Goal: Task Accomplishment & Management: Use online tool/utility

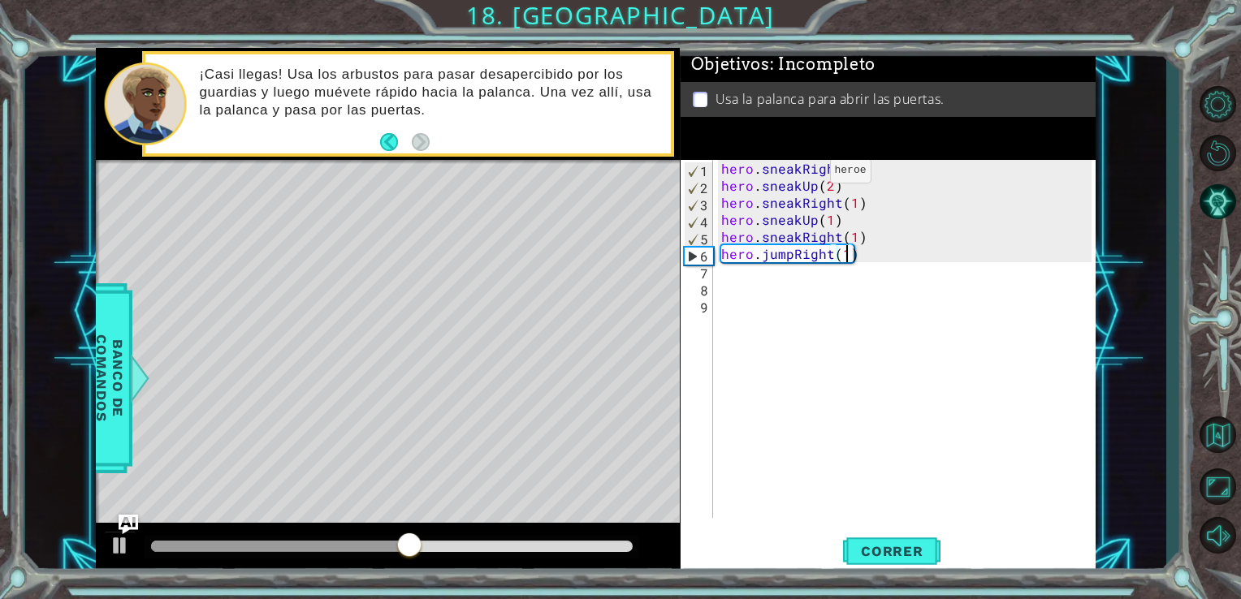
scroll to position [0, 6]
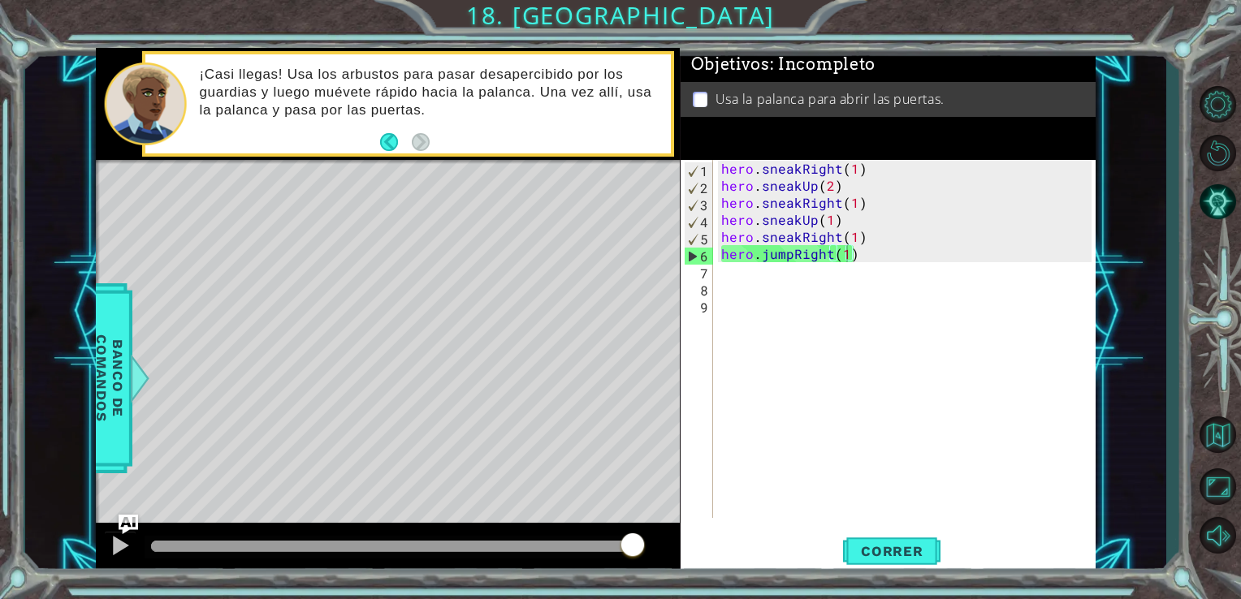
click at [927, 496] on div "hero . sneakRight ( 1 ) hero . sneakUp ( 2 ) hero . sneakRight ( 1 ) hero . sne…" at bounding box center [909, 356] width 383 height 392
click at [851, 258] on div "hero . sneakRight ( 1 ) hero . sneakUp ( 2 ) hero . sneakRight ( 1 ) hero . sne…" at bounding box center [909, 356] width 383 height 392
click at [859, 253] on div "hero . sneakRight ( 1 ) hero . sneakUp ( 2 ) hero . sneakRight ( 1 ) hero . sne…" at bounding box center [909, 356] width 383 height 392
click at [872, 244] on div "hero . sneakRight ( 1 ) hero . sneakUp ( 2 ) hero . sneakRight ( 1 ) hero . sne…" at bounding box center [909, 356] width 383 height 392
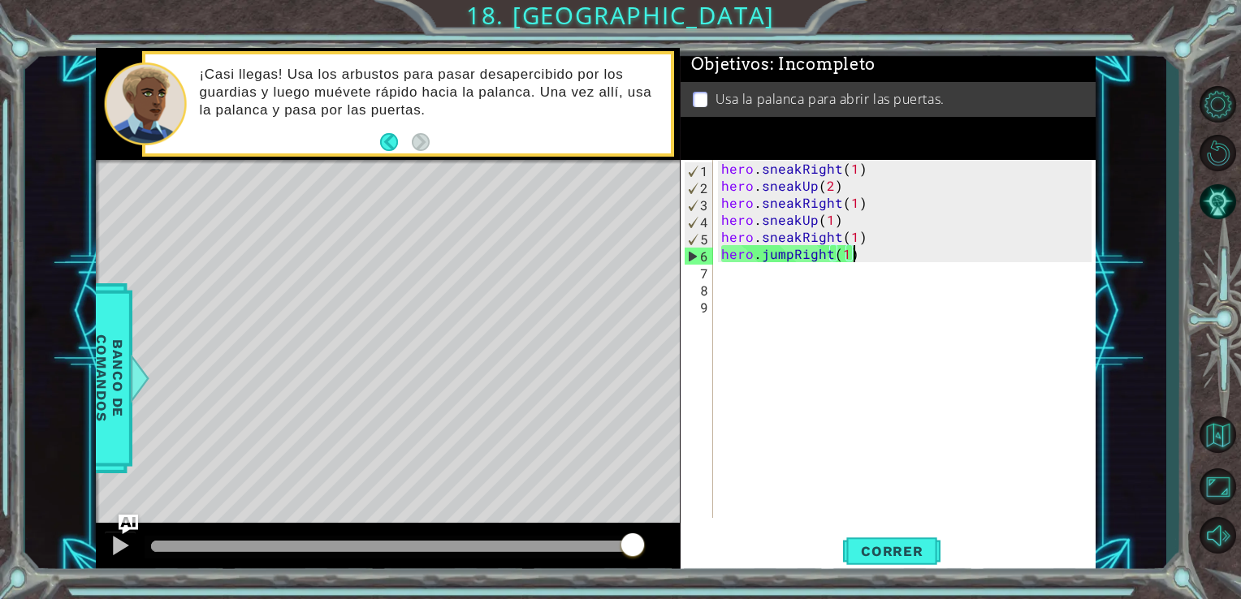
type textarea "hero.sneakRight(1)"
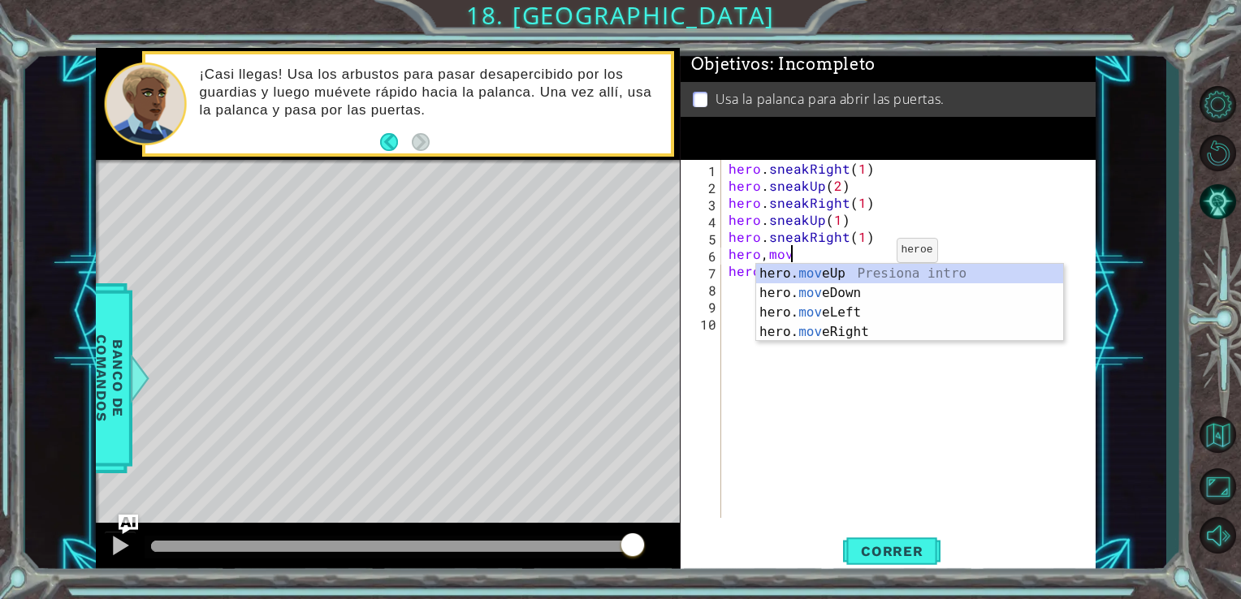
scroll to position [0, 3]
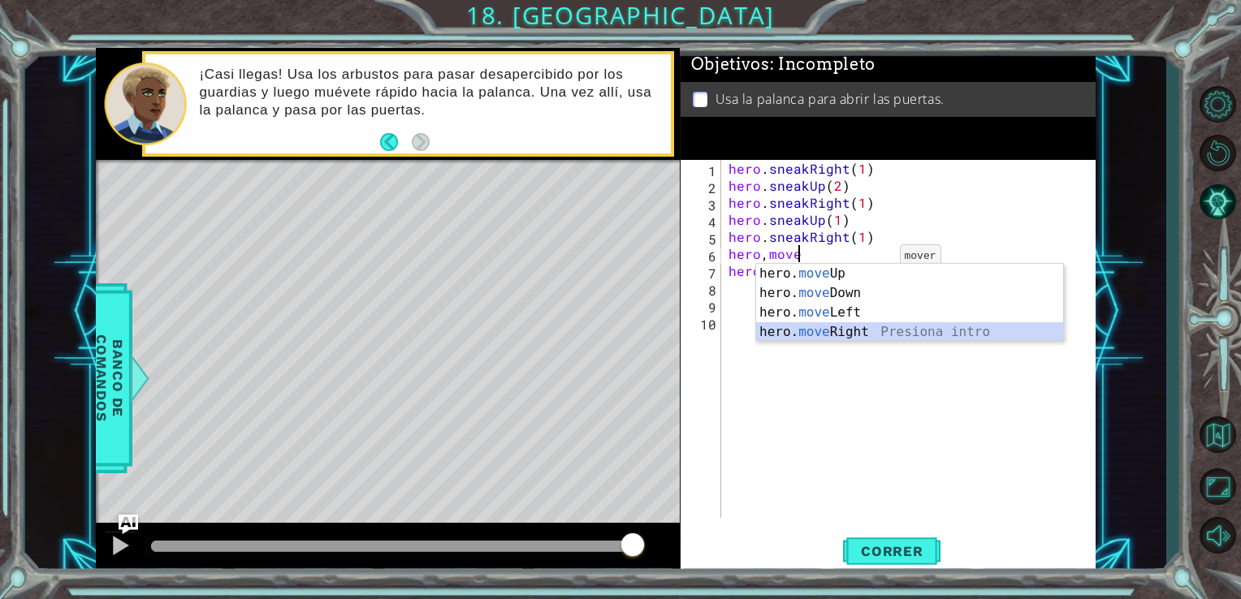
click at [897, 330] on div "hero. move Up Presiona intro hero. move Down Presiona intro hero. move Left Pre…" at bounding box center [909, 322] width 307 height 117
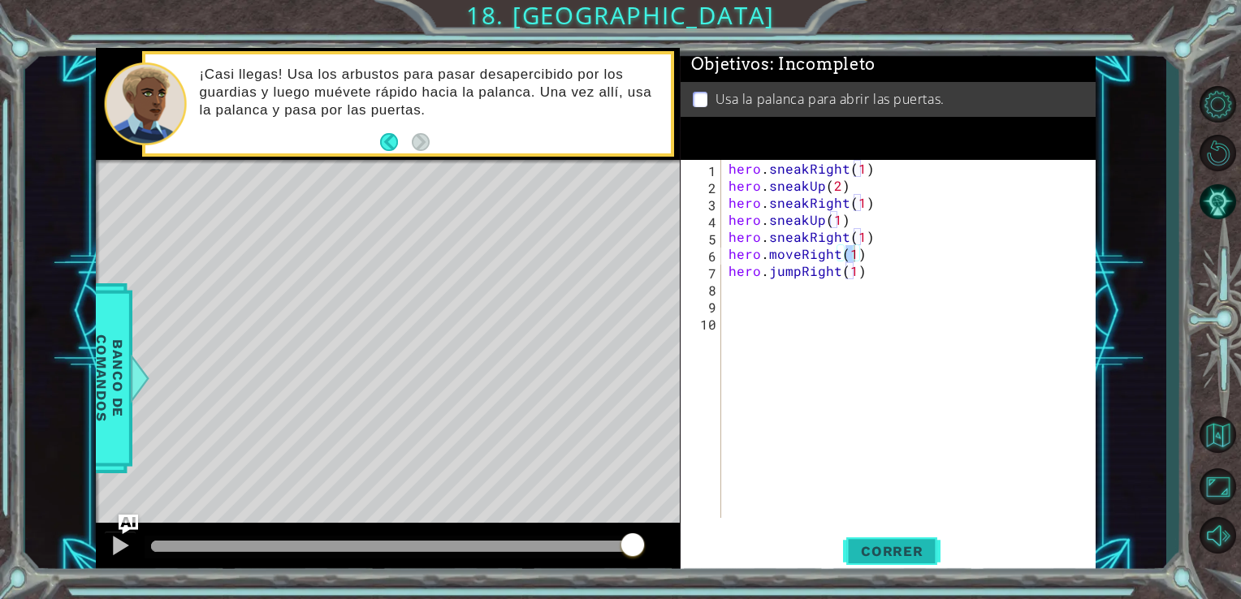
click at [891, 544] on span "Correr" at bounding box center [892, 551] width 95 height 16
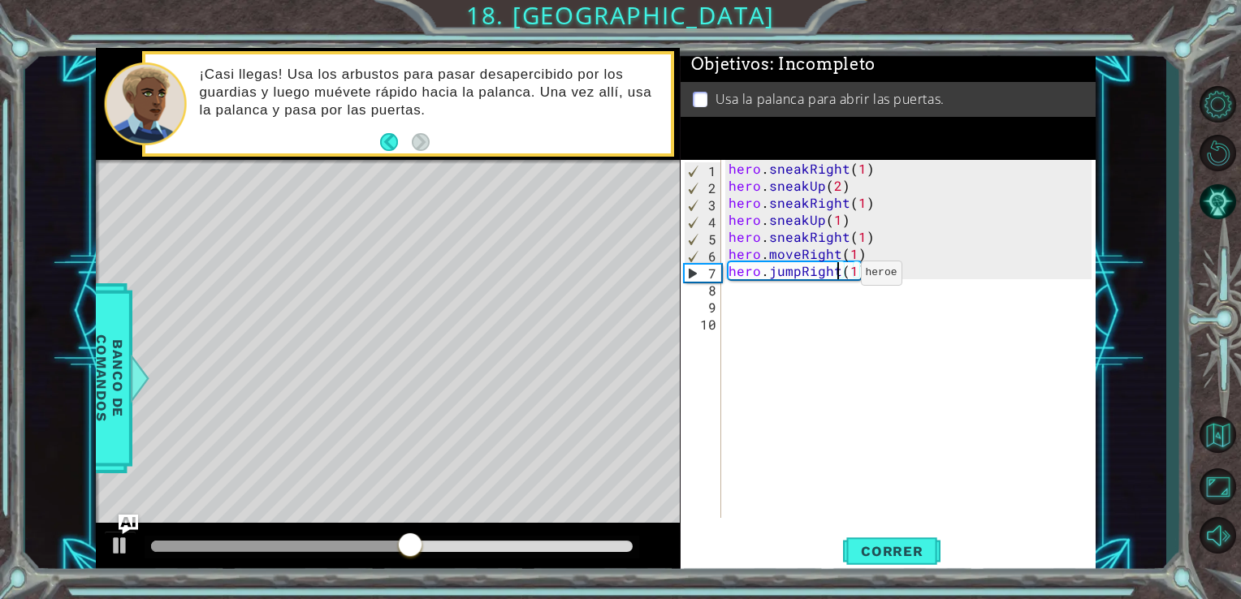
click at [840, 277] on div "hero . sneakRight ( 1 ) hero . sneakUp ( 2 ) hero . sneakRight ( 1 ) hero . sne…" at bounding box center [912, 356] width 375 height 392
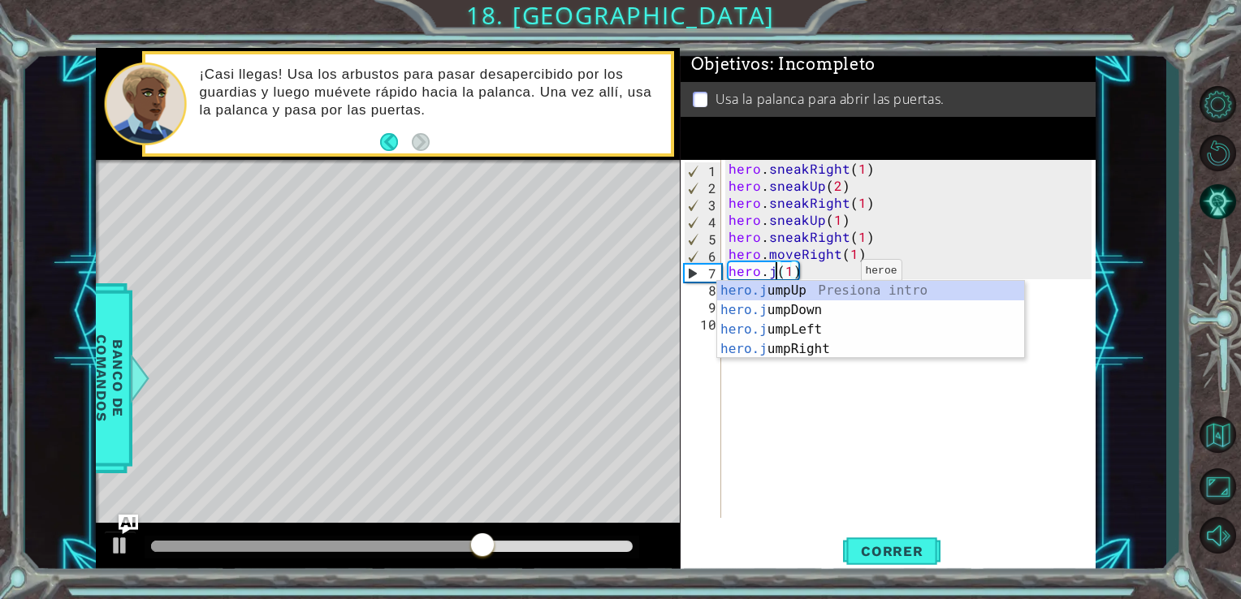
scroll to position [0, 2]
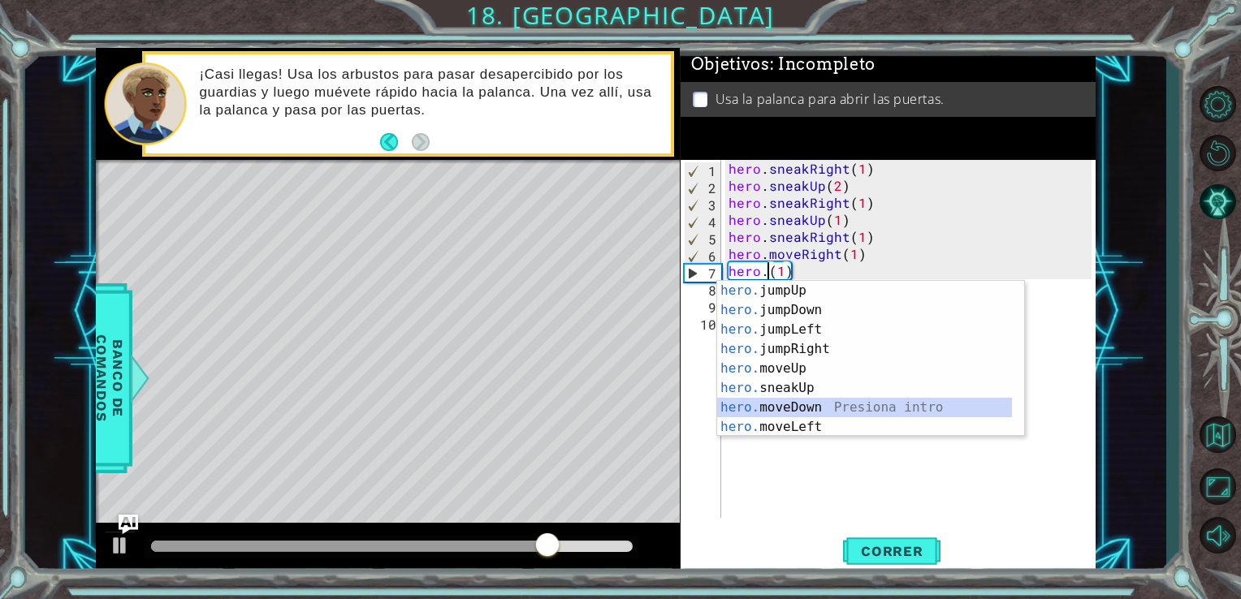
click at [812, 403] on div "hero. jumpUp Presiona intro hero. jumpDown Presiona intro hero. jumpLeft Presio…" at bounding box center [864, 378] width 295 height 195
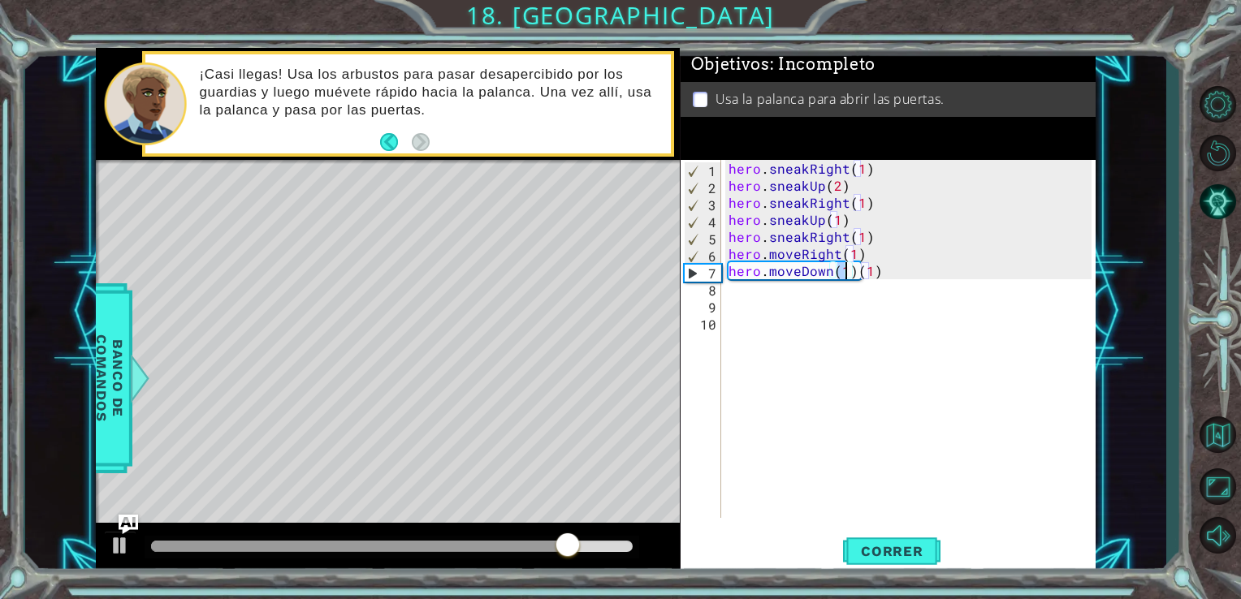
click at [880, 278] on div "hero . sneakRight ( 1 ) hero . sneakUp ( 2 ) hero . sneakRight ( 1 ) hero . sne…" at bounding box center [912, 356] width 375 height 392
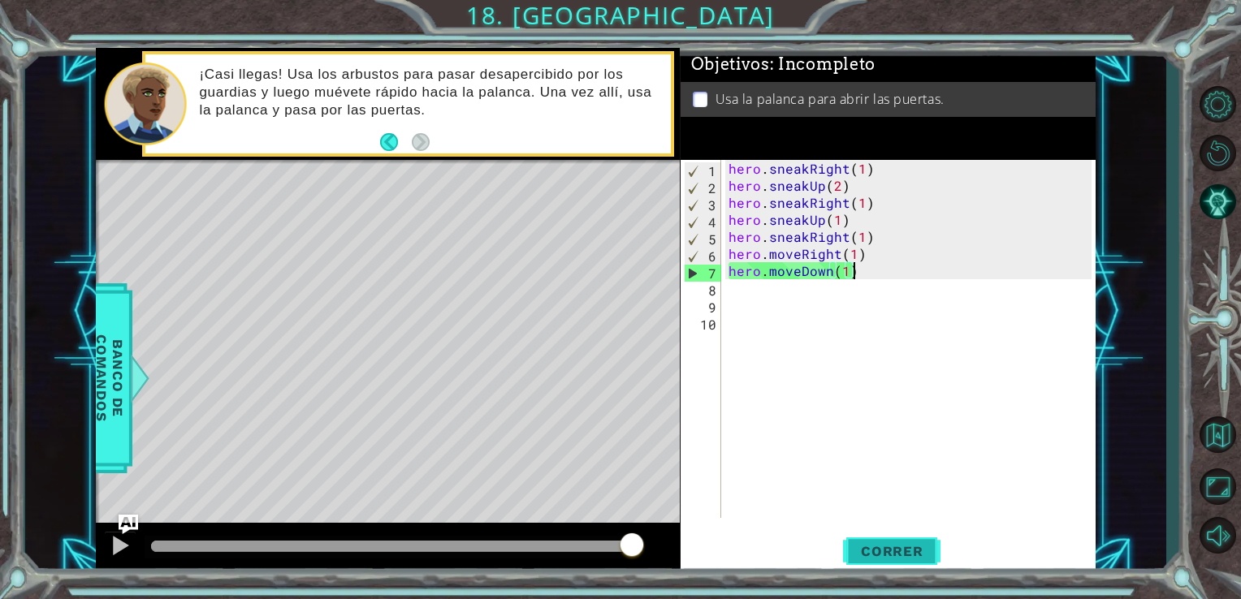
type textarea "hero.moveDown(1)"
click at [879, 560] on button "Correr" at bounding box center [891, 550] width 97 height 41
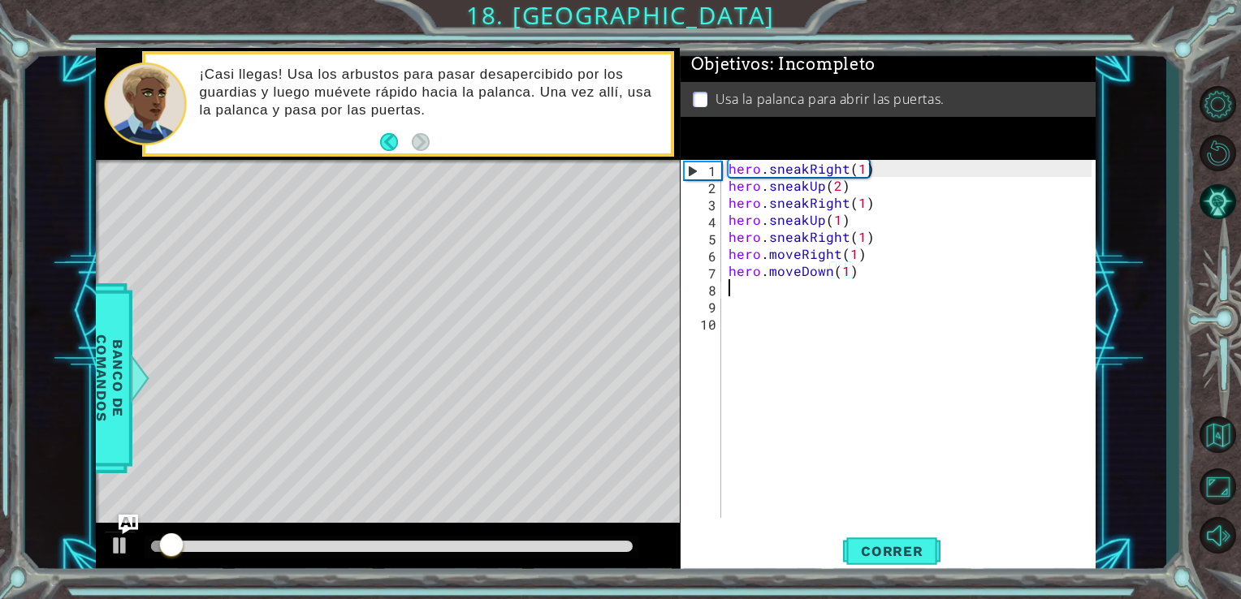
click at [753, 287] on div "hero . sneakRight ( 1 ) hero . sneakUp ( 2 ) hero . sneakRight ( 1 ) hero . sne…" at bounding box center [912, 356] width 375 height 392
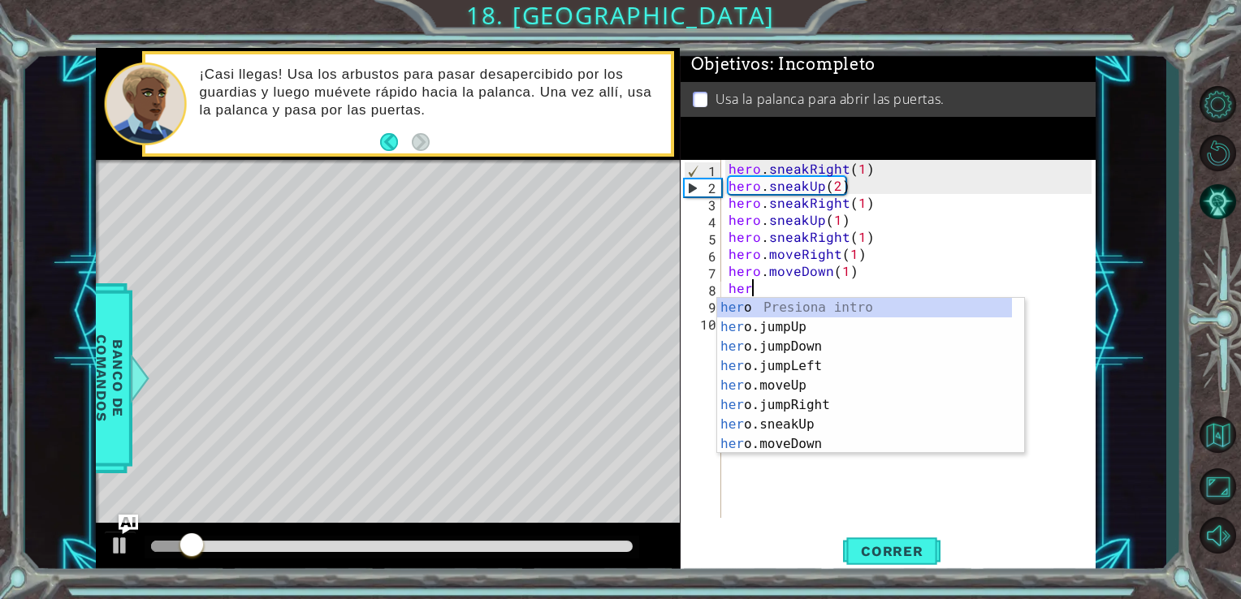
scroll to position [0, 0]
type textarea "hero"
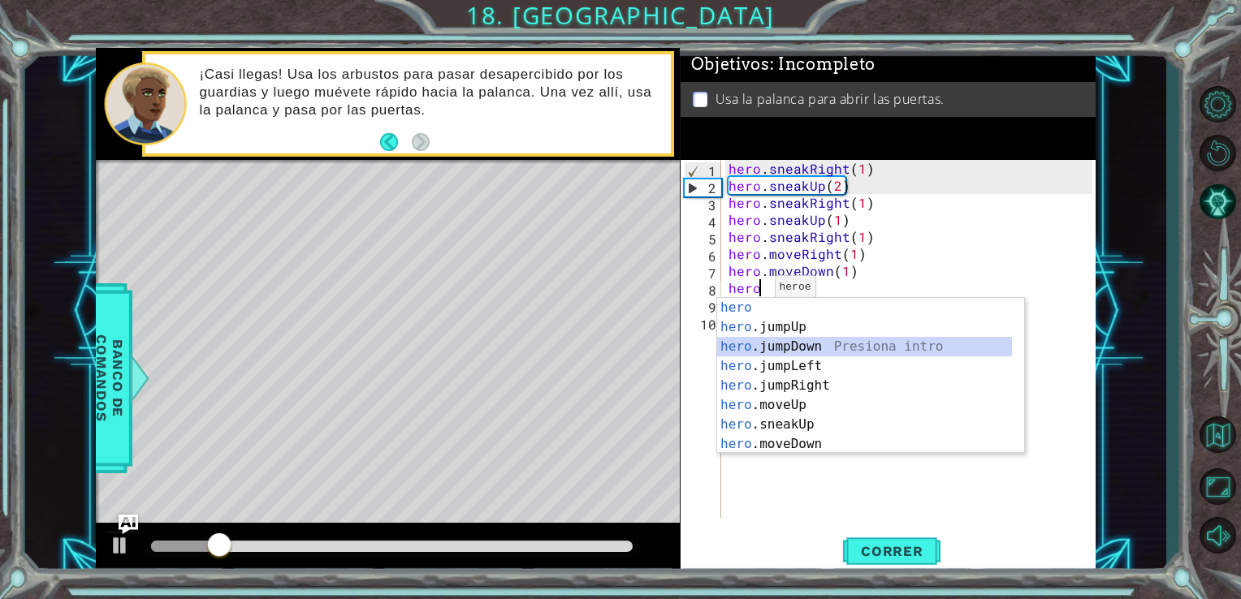
click at [781, 345] on div "hero Presiona intro hero .jumpUp Presiona intro hero .jumpDown Presiona intro h…" at bounding box center [864, 395] width 295 height 195
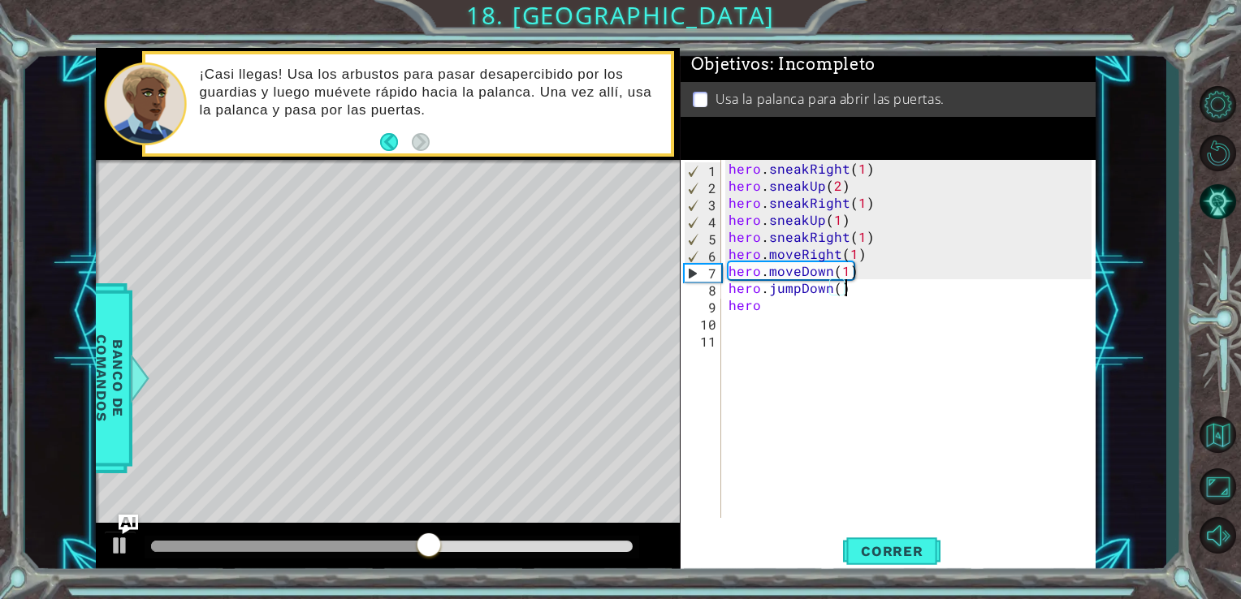
click at [848, 294] on div "hero . sneakRight ( 1 ) hero . sneakUp ( 2 ) hero . sneakRight ( 1 ) hero . sne…" at bounding box center [912, 356] width 375 height 392
click at [841, 274] on div "hero . sneakRight ( 1 ) hero . sneakUp ( 2 ) hero . sneakRight ( 1 ) hero . sne…" at bounding box center [912, 356] width 375 height 392
type textarea "hero.moveDown(2)"
click at [884, 544] on span "Correr" at bounding box center [892, 551] width 95 height 16
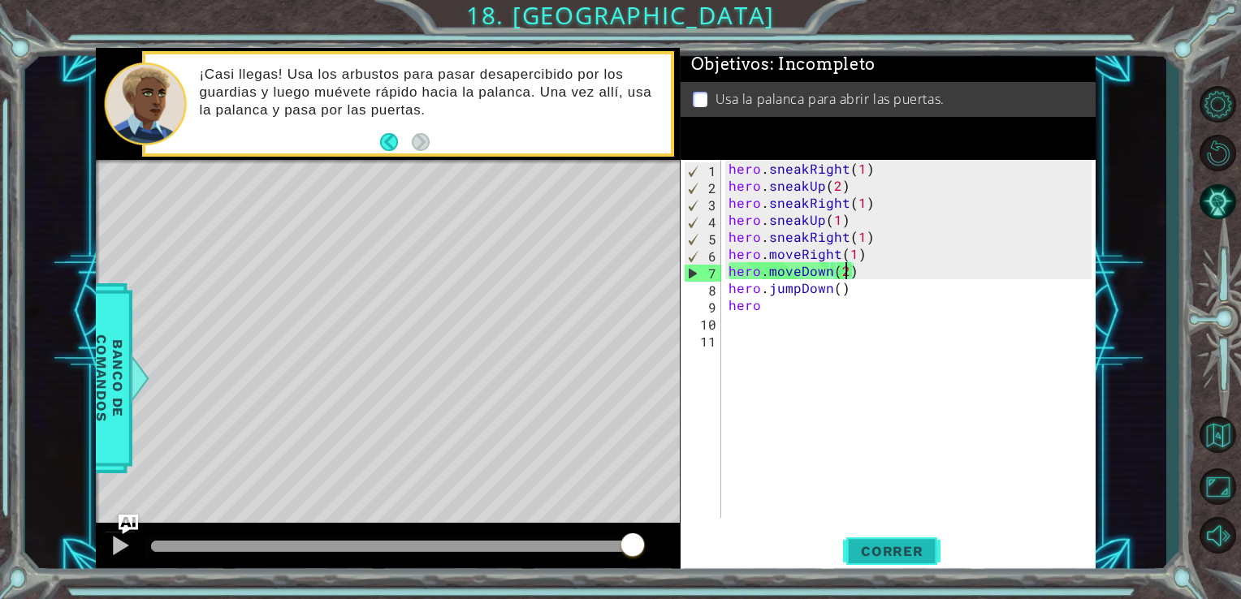
click at [863, 547] on span "Correr" at bounding box center [892, 551] width 95 height 16
click at [809, 453] on div "hero . sneakRight ( 1 ) hero . sneakUp ( 2 ) hero . sneakRight ( 1 ) hero . sne…" at bounding box center [912, 356] width 375 height 392
